Goal: Task Accomplishment & Management: Manage account settings

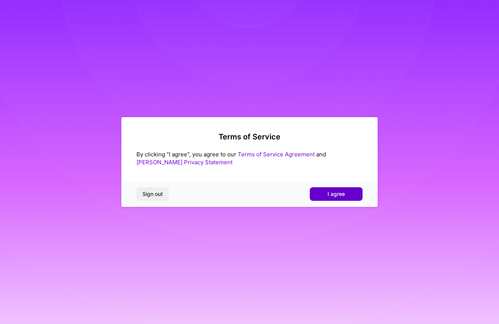
click at [317, 190] on button "I agree" at bounding box center [336, 194] width 53 height 14
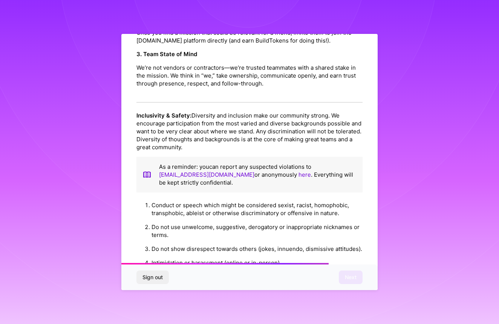
scroll to position [811, 0]
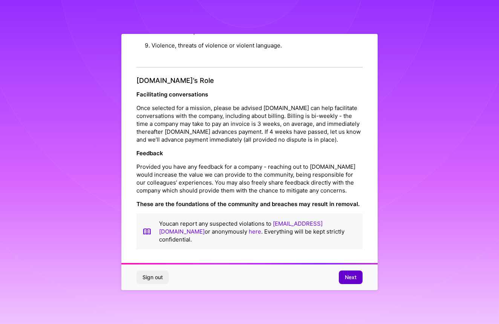
click at [348, 277] on span "Next" at bounding box center [351, 278] width 12 height 8
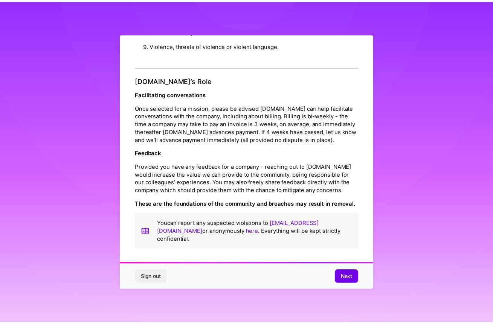
scroll to position [0, 0]
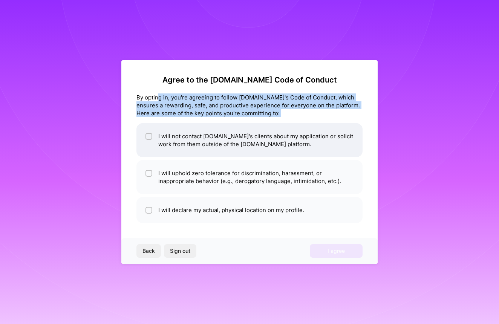
drag, startPoint x: 158, startPoint y: 97, endPoint x: 301, endPoint y: 125, distance: 146.6
click at [301, 125] on div "Agree to the [DOMAIN_NAME] Code of Conduct By opting in, you're agreeing to fol…" at bounding box center [249, 149] width 226 height 148
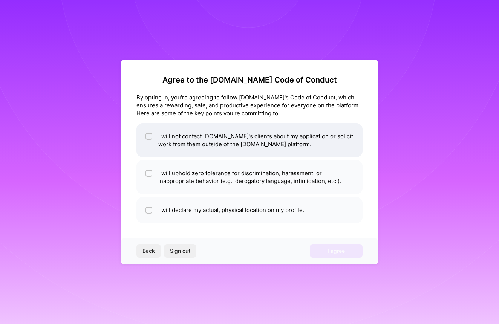
click at [148, 134] on div at bounding box center [148, 136] width 7 height 7
checkbox input "true"
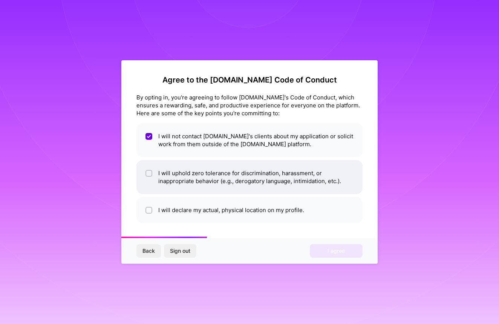
click at [148, 172] on input "checkbox" at bounding box center [149, 173] width 5 height 5
checkbox input "true"
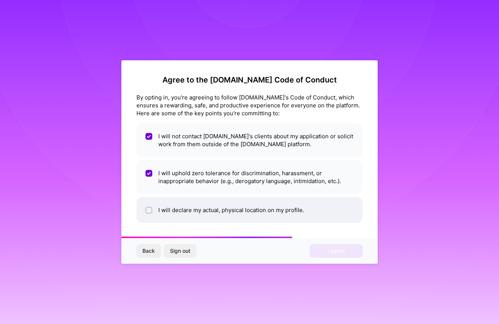
click at [147, 211] on input "checkbox" at bounding box center [149, 210] width 5 height 5
checkbox input "true"
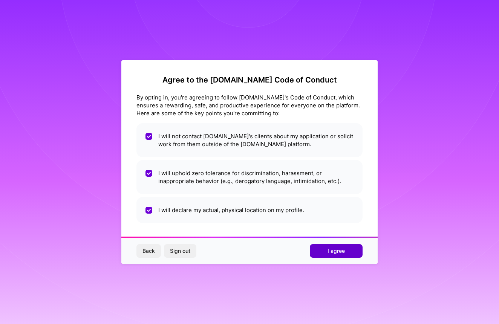
click at [341, 255] on button "I agree" at bounding box center [336, 251] width 53 height 14
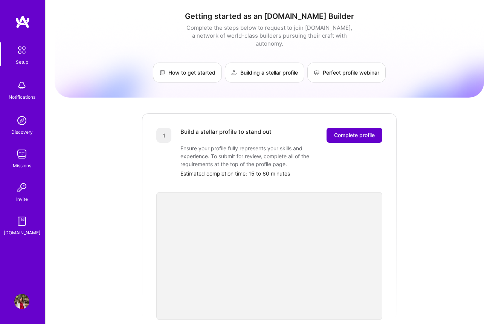
click at [357, 132] on span "Complete profile" at bounding box center [354, 136] width 41 height 8
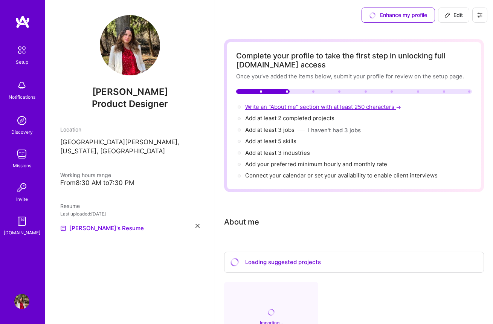
click at [325, 109] on span "Write an "About me" section with at least 250 characters →" at bounding box center [324, 106] width 158 height 7
select select "US"
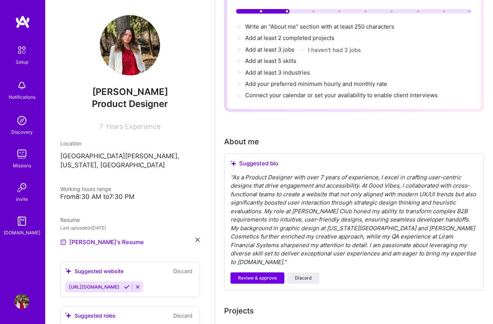
scroll to position [130, 0]
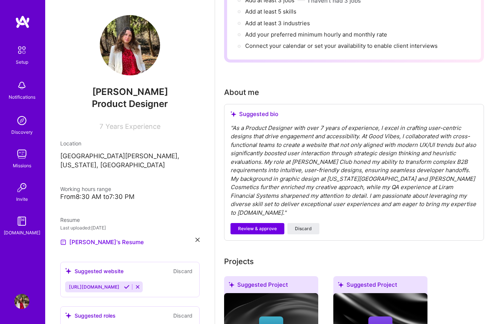
click at [277, 136] on div "" As a Product Designer with over 7 years of experience, I excel in crafting us…" at bounding box center [354, 170] width 247 height 93
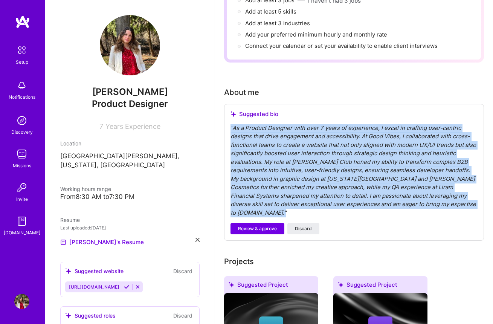
drag, startPoint x: 451, startPoint y: 206, endPoint x: 217, endPoint y: 124, distance: 247.7
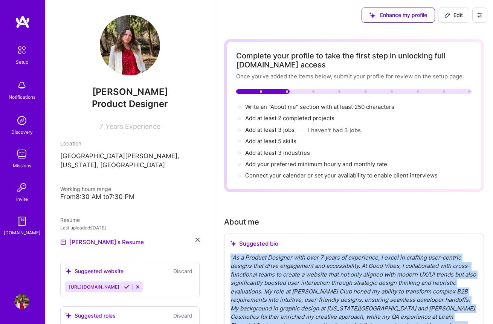
scroll to position [150, 0]
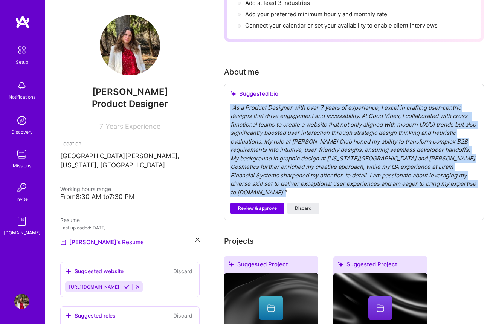
copy div "" As a Product Designer with over 7 years of experience, I excel in crafting us…"
click at [294, 203] on button "Discard" at bounding box center [303, 208] width 32 height 11
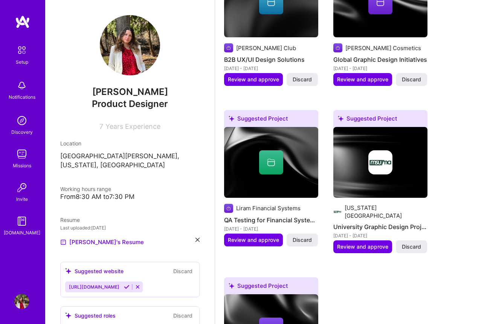
scroll to position [0, 0]
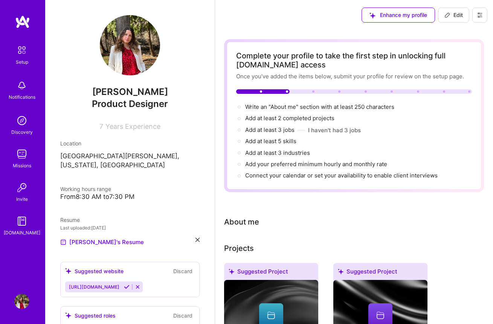
click at [246, 222] on div "About me" at bounding box center [241, 221] width 35 height 11
click at [245, 225] on div "About me" at bounding box center [241, 221] width 35 height 11
click at [244, 225] on div "About me" at bounding box center [241, 221] width 35 height 11
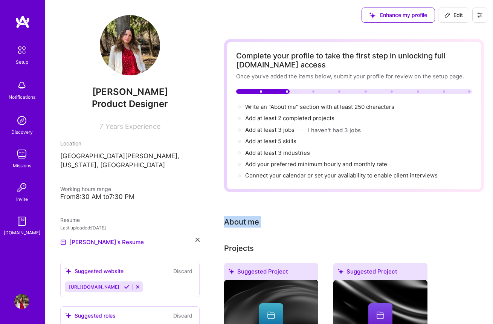
click at [244, 225] on div "About me" at bounding box center [241, 221] width 35 height 11
click at [459, 18] on span "Edit" at bounding box center [454, 15] width 18 height 8
select select "US"
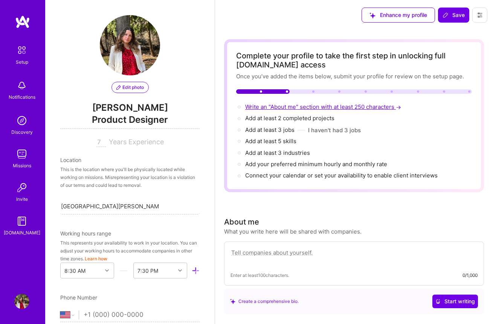
click at [383, 107] on span "Write an "About me" section with at least 250 characters →" at bounding box center [324, 106] width 158 height 7
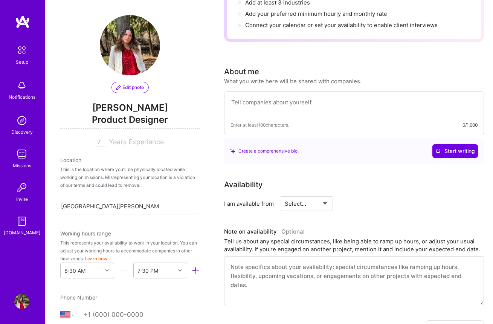
scroll to position [149, 0]
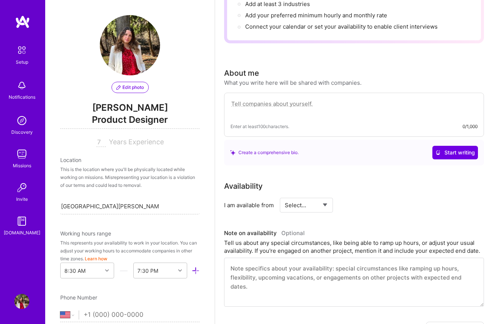
click at [246, 112] on textarea at bounding box center [354, 107] width 247 height 17
paste textarea ""As a Product Designer with over 7 years of experience, I excel in crafting use…"
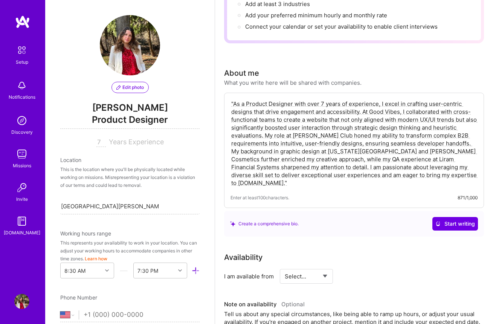
drag, startPoint x: 441, startPoint y: 176, endPoint x: 210, endPoint y: 78, distance: 251.6
paste textarea "Innovative UX/UI Designer with extensive experience in creating user-centric de…"
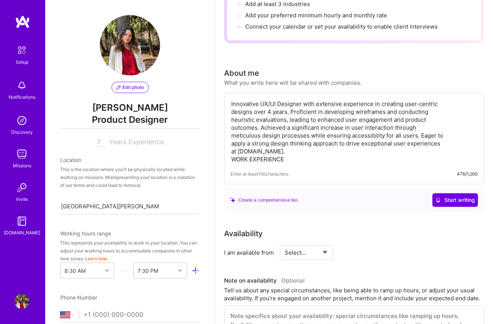
drag, startPoint x: 262, startPoint y: 159, endPoint x: 223, endPoint y: 159, distance: 39.2
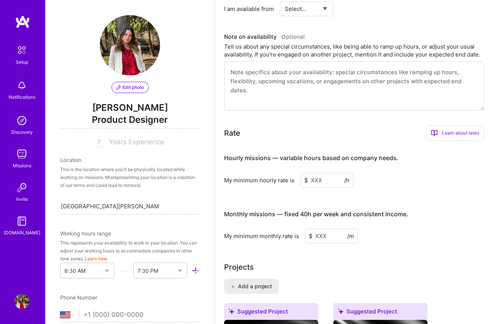
scroll to position [355, 0]
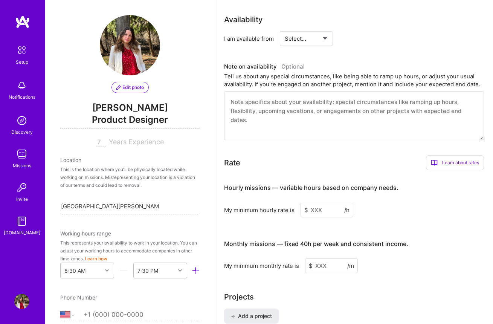
type textarea "Innovative UX/UI Designer with extensive experience in creating user-centric de…"
select select "Right Now"
click at [246, 109] on textarea at bounding box center [354, 115] width 260 height 49
click at [326, 211] on input at bounding box center [327, 210] width 53 height 15
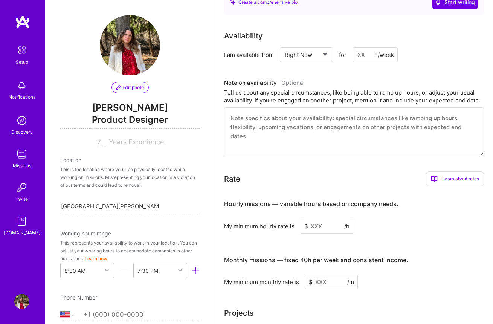
scroll to position [426, 0]
